Goal: Find specific fact

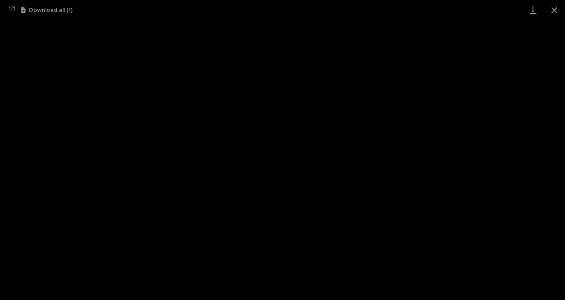
scroll to position [355, 0]
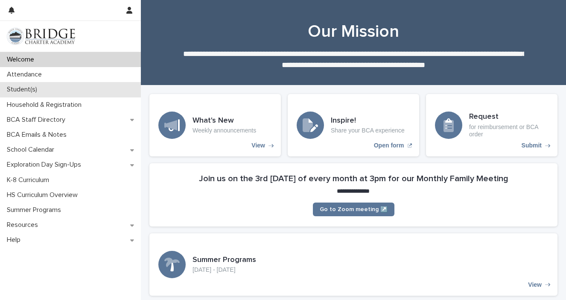
click at [39, 92] on p "Student(s)" at bounding box center [23, 89] width 41 height 8
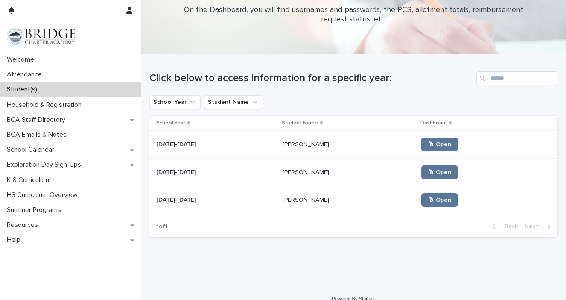
scroll to position [43, 0]
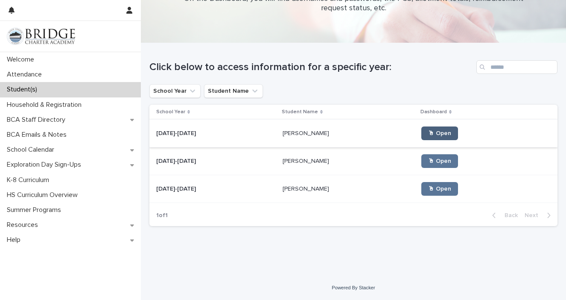
click at [428, 132] on span "🖱 Open" at bounding box center [439, 133] width 23 height 6
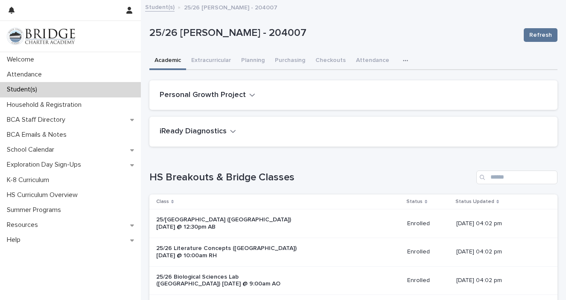
click at [403, 60] on icon "button" at bounding box center [405, 61] width 5 height 6
click at [378, 82] on button "General" at bounding box center [378, 82] width 56 height 13
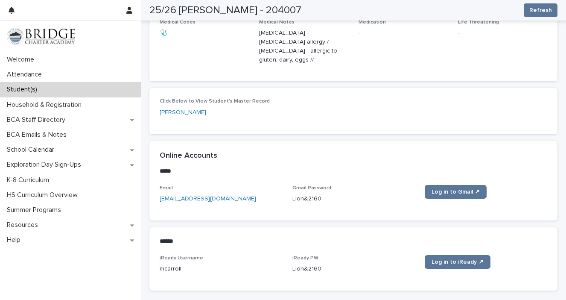
scroll to position [312, 0]
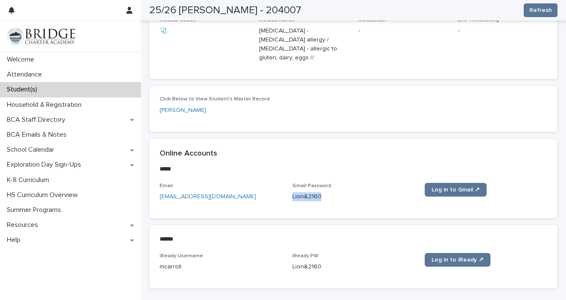
drag, startPoint x: 322, startPoint y: 186, endPoint x: 292, endPoint y: 187, distance: 30.3
click at [292, 192] on p "Lion&2160" at bounding box center [353, 196] width 122 height 9
copy p "Lion&2160"
click at [50, 87] on div "Student(s)" at bounding box center [70, 89] width 141 height 15
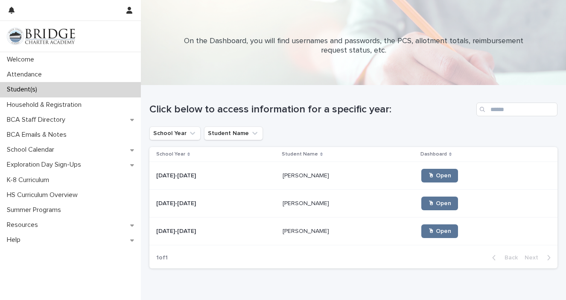
click at [293, 199] on p "[PERSON_NAME]" at bounding box center [306, 202] width 48 height 9
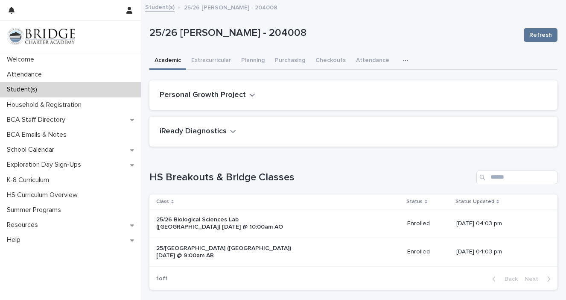
click at [398, 62] on button "button" at bounding box center [407, 60] width 19 height 17
click at [386, 81] on button "General" at bounding box center [378, 82] width 56 height 13
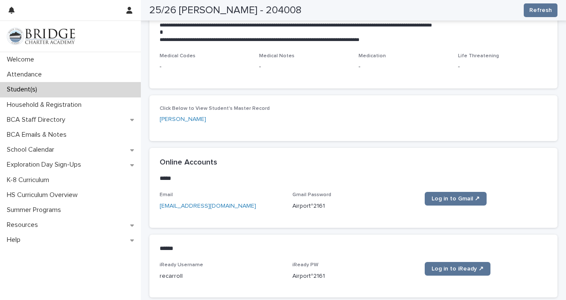
scroll to position [277, 0]
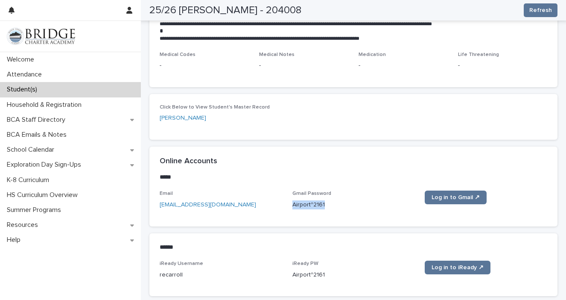
drag, startPoint x: 326, startPoint y: 204, endPoint x: 294, endPoint y: 206, distance: 32.5
click at [294, 206] on p "Airport^2161" at bounding box center [353, 204] width 122 height 9
copy p "Airport^2161"
